Goal: Transaction & Acquisition: Subscribe to service/newsletter

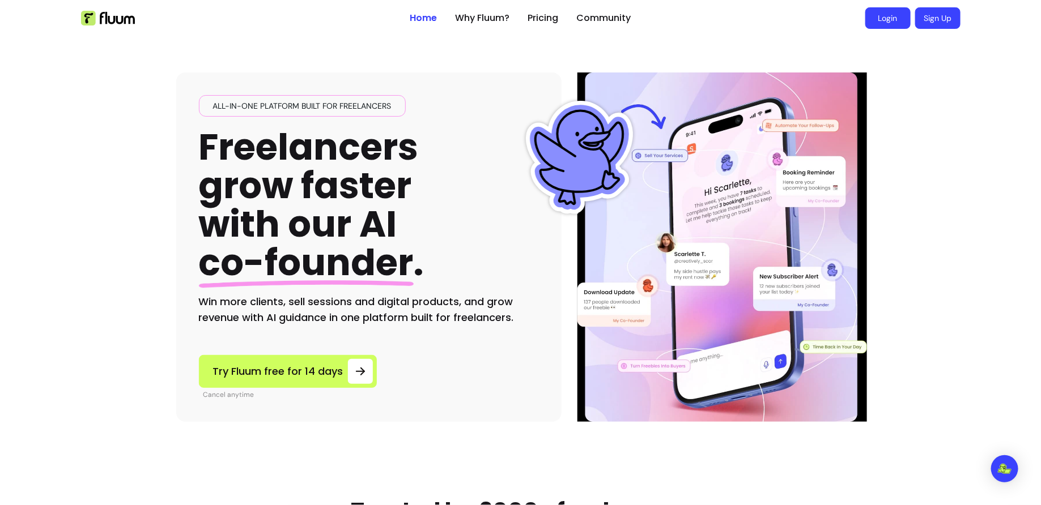
click at [886, 8] on link "Login" at bounding box center [887, 18] width 45 height 22
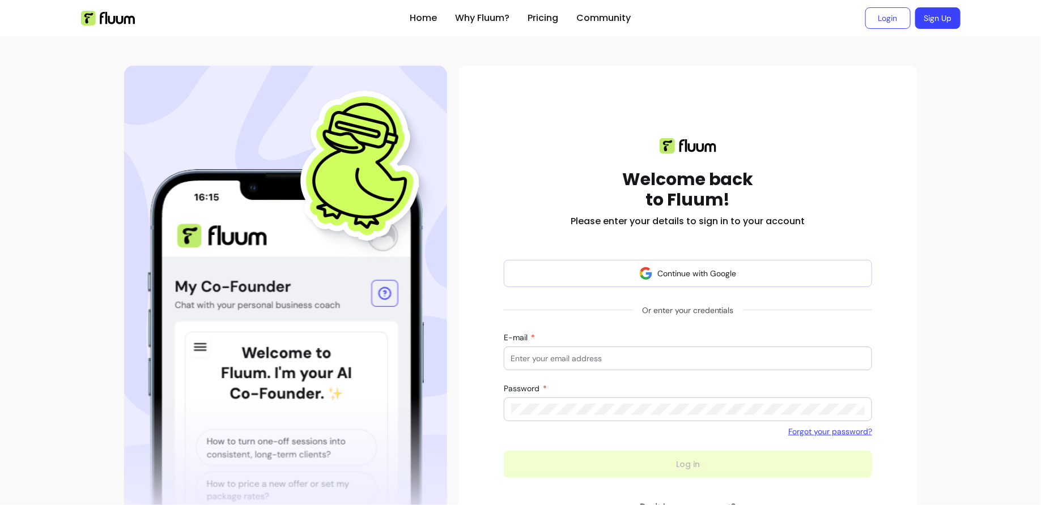
click at [704, 270] on button "Continue with Google" at bounding box center [688, 273] width 369 height 27
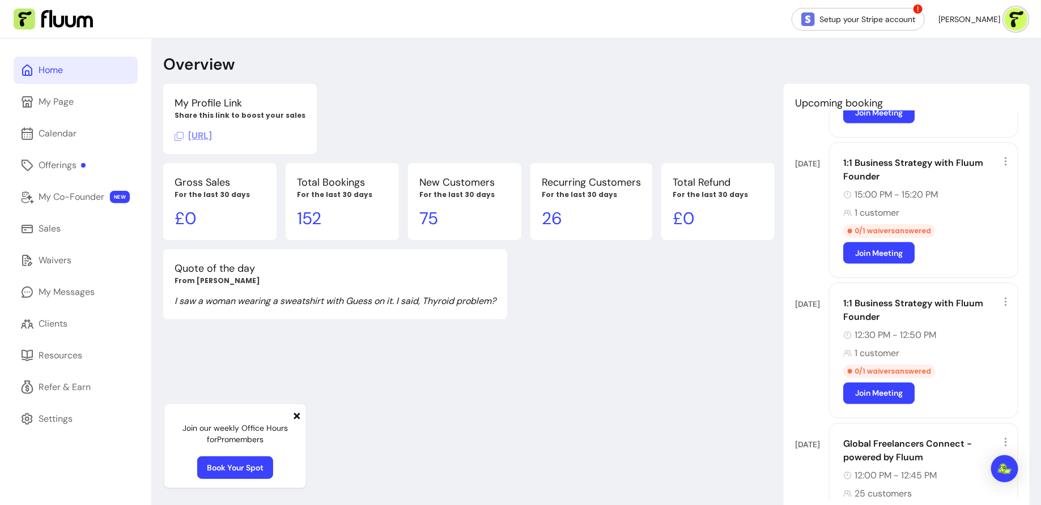
scroll to position [845, 0]
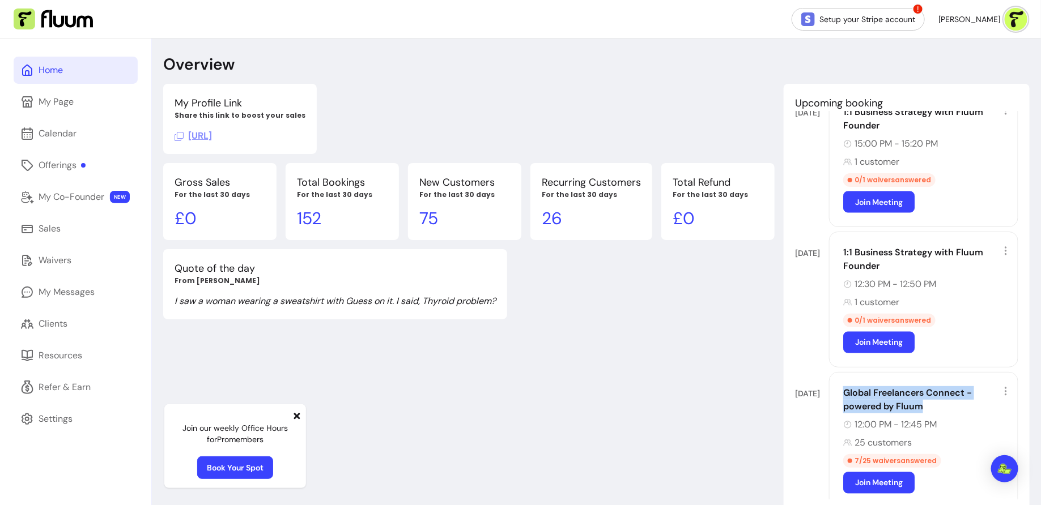
drag, startPoint x: 845, startPoint y: 383, endPoint x: 943, endPoint y: 404, distance: 100.4
click at [944, 406] on div "Global Freelancers Connect - powered by Fluum 12:00 PM - 12:45 PM 25 customers …" at bounding box center [923, 440] width 189 height 136
copy div "Global Freelancers Connect - powered by Fluum"
click at [1008, 386] on icon at bounding box center [1005, 391] width 11 height 11
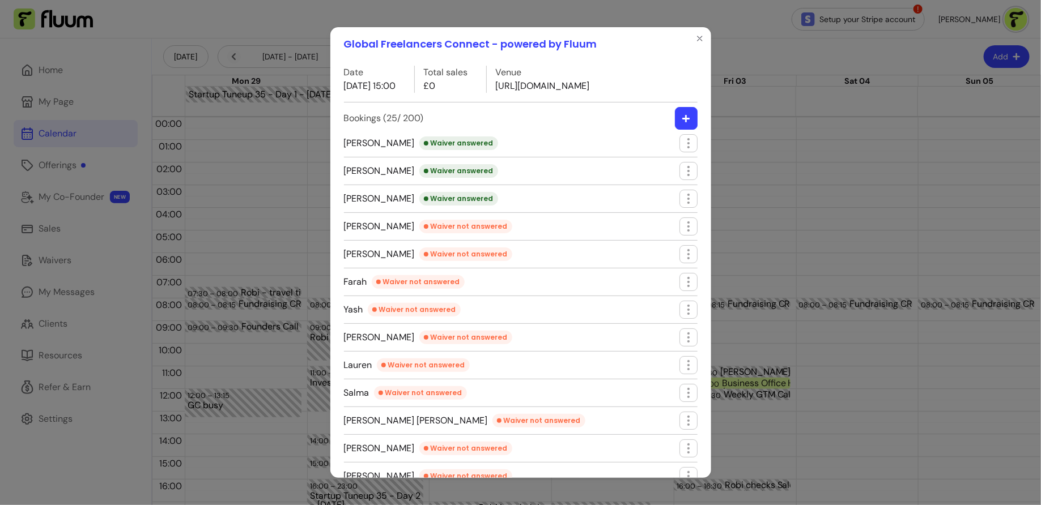
click at [692, 46] on header "Global Freelancers Connect - powered by Fluum" at bounding box center [520, 44] width 381 height 34
click at [706, 33] on button "Close" at bounding box center [700, 38] width 18 height 18
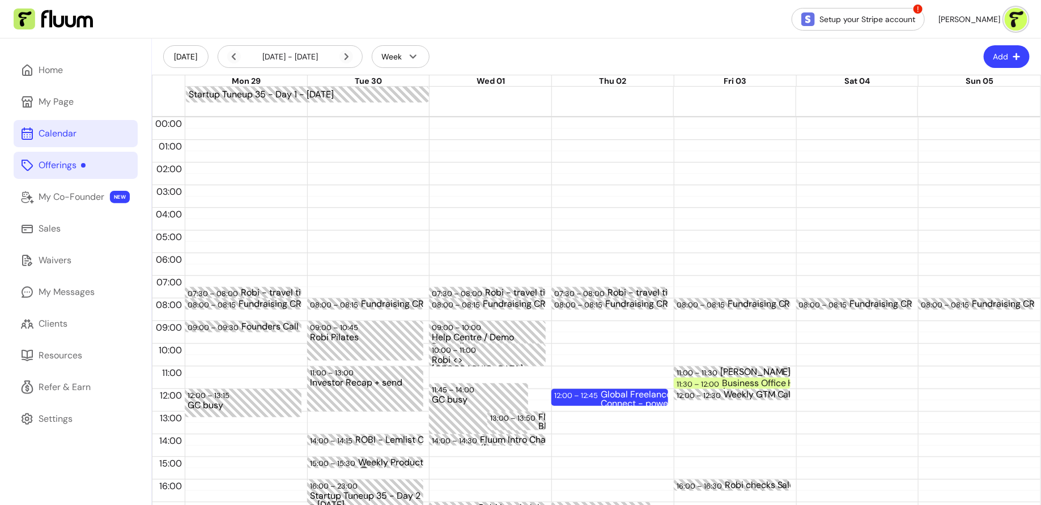
click at [81, 164] on div "Offerings" at bounding box center [62, 166] width 47 height 14
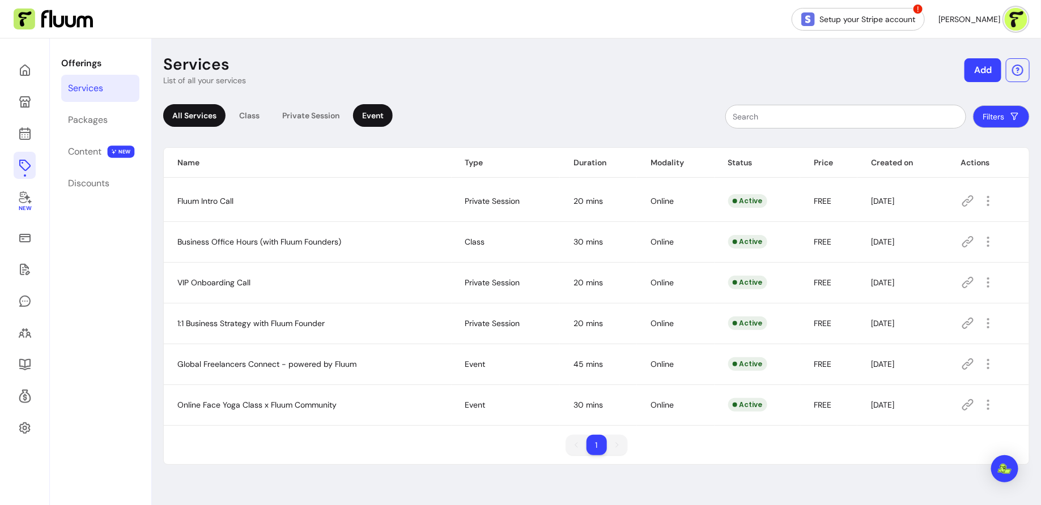
click at [381, 113] on div "Event" at bounding box center [373, 115] width 40 height 23
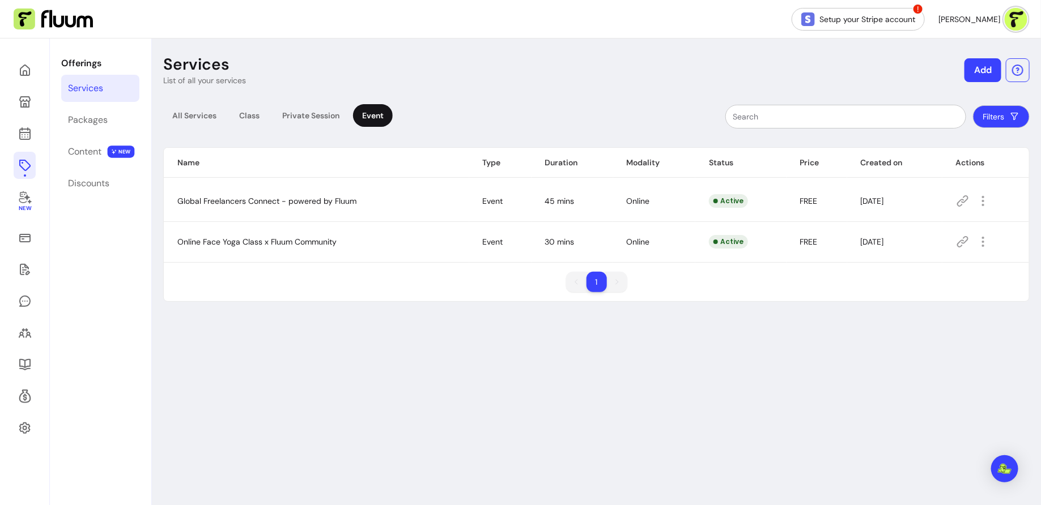
click at [963, 199] on icon at bounding box center [963, 201] width 14 height 14
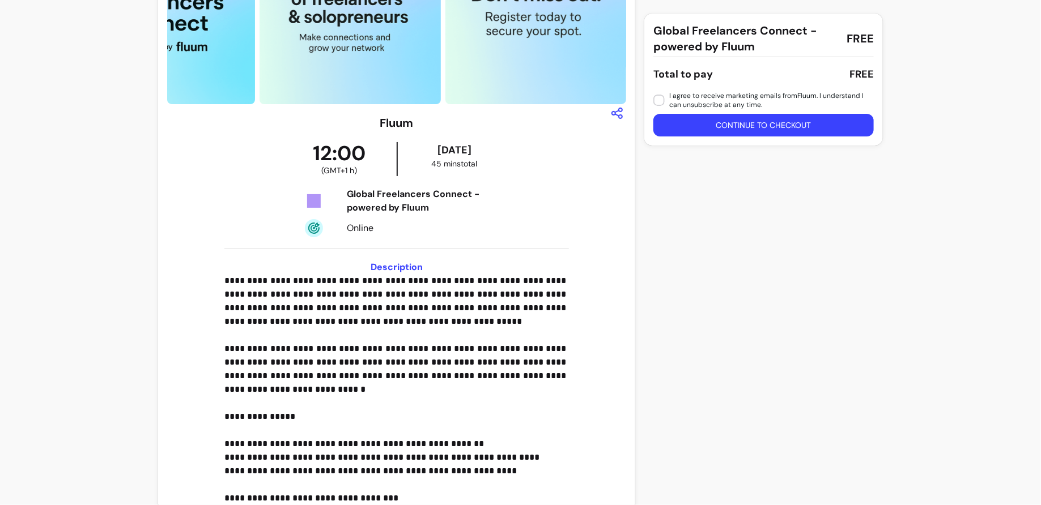
scroll to position [124, 0]
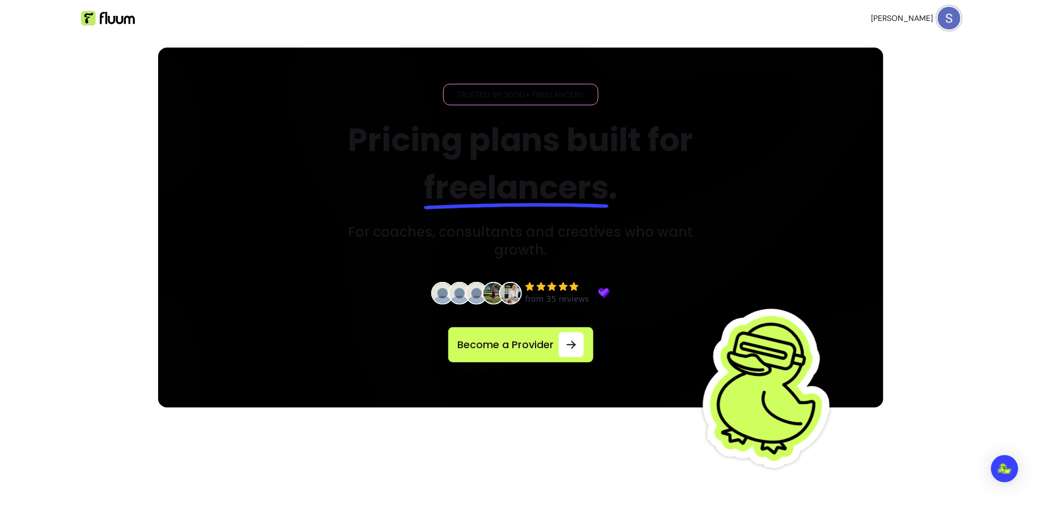
click at [189, 185] on img at bounding box center [520, 228] width 725 height 360
